Goal: Task Accomplishment & Management: Manage account settings

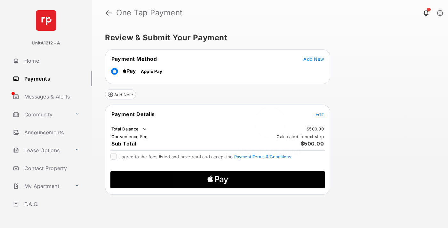
click at [314, 59] on span "Add New" at bounding box center [313, 58] width 20 height 5
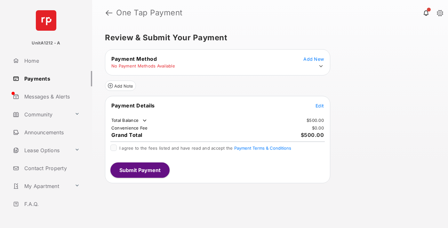
click at [321, 66] on icon at bounding box center [321, 66] width 6 height 6
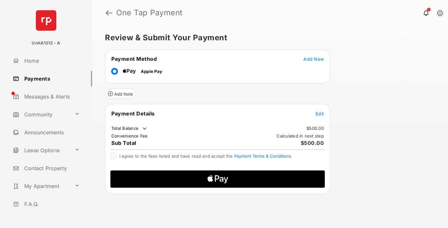
click at [320, 113] on span "Edit" at bounding box center [320, 113] width 8 height 5
